Goal: Information Seeking & Learning: Learn about a topic

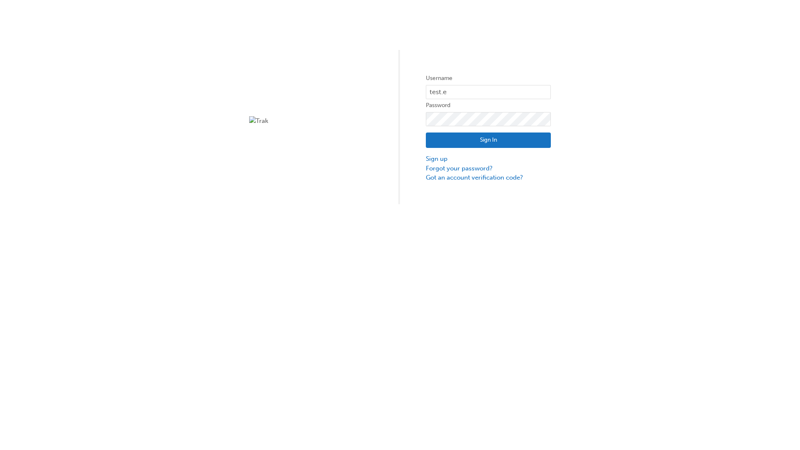
type input "test.e2e.user14"
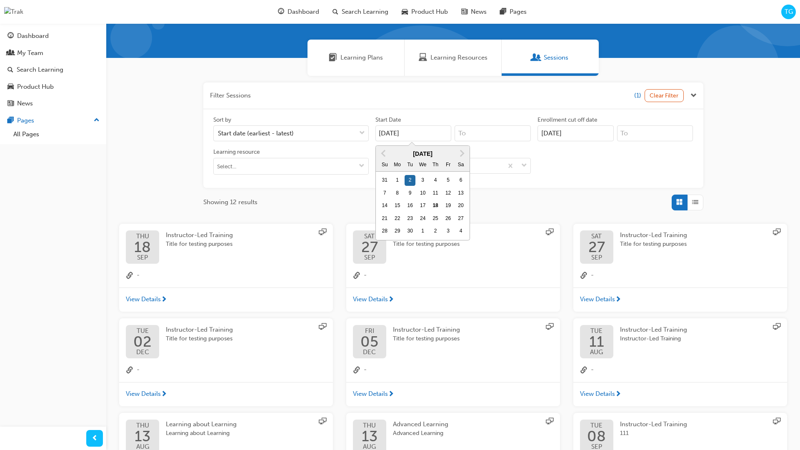
type input "[DATE]"
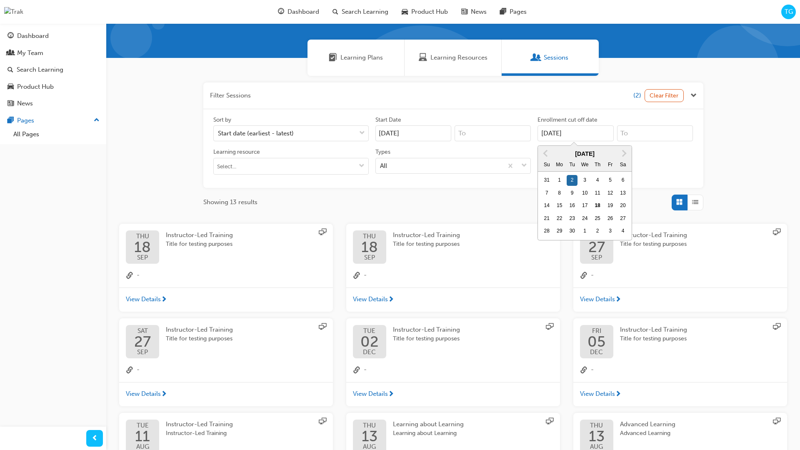
scroll to position [187, 0]
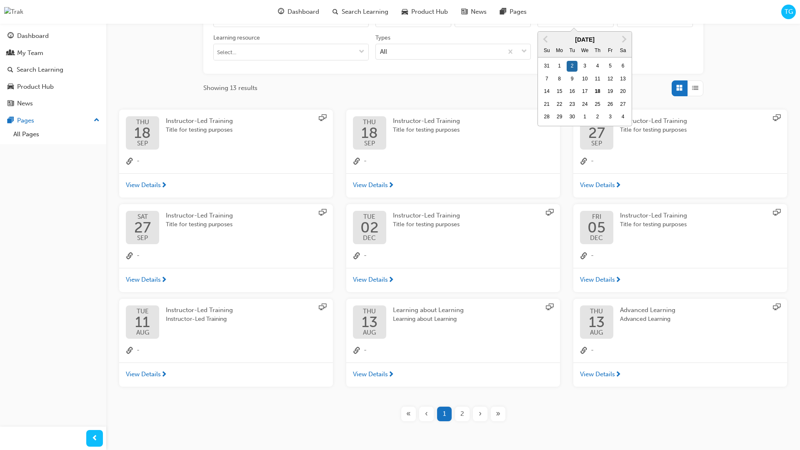
type input "[DATE]"
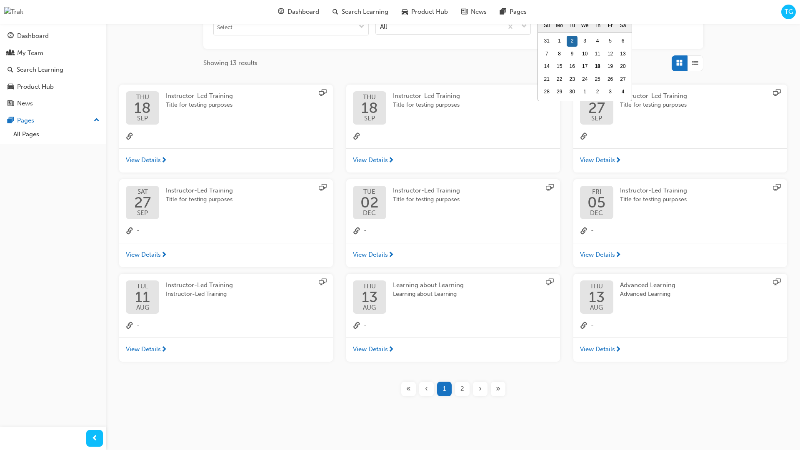
click at [381, 26] on input "Types All" at bounding box center [380, 26] width 1 height 7
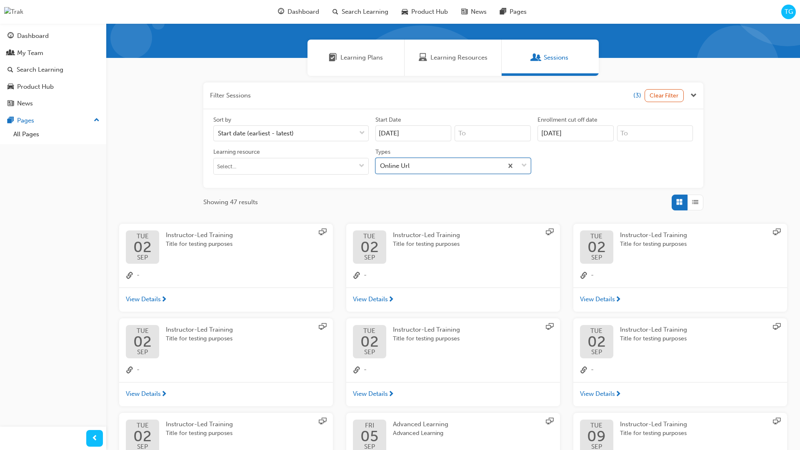
scroll to position [187, 0]
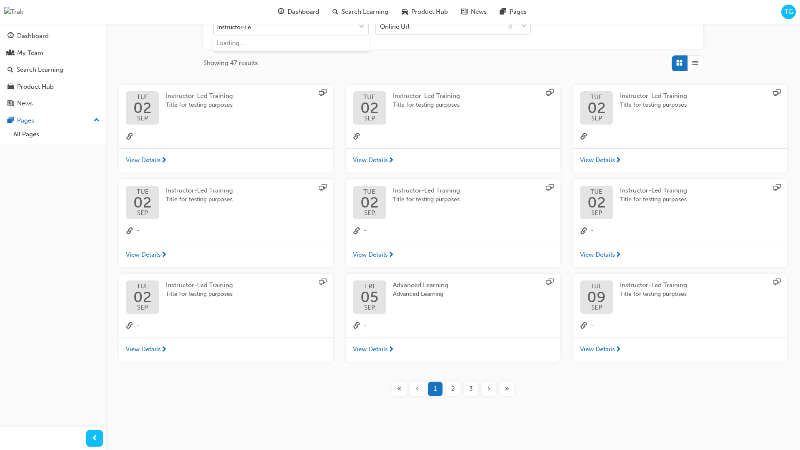
type input "Instructor-Led"
